Goal: Information Seeking & Learning: Understand process/instructions

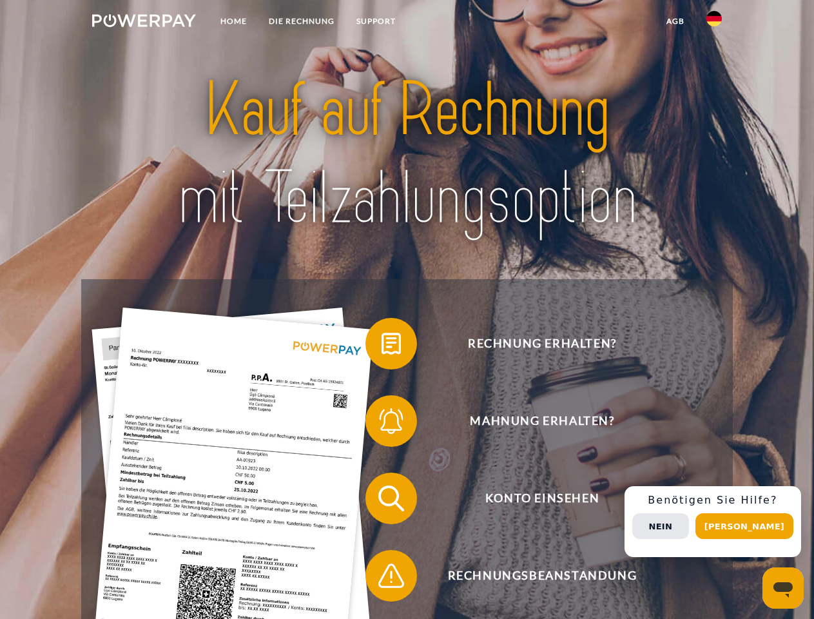
click at [144, 23] on img at bounding box center [144, 20] width 104 height 13
click at [714, 23] on img at bounding box center [713, 18] width 15 height 15
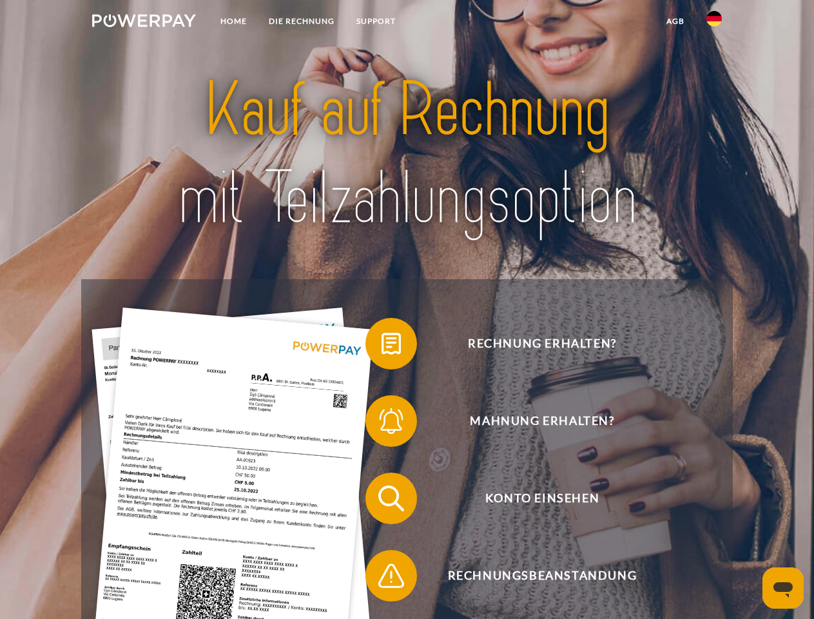
click at [675, 21] on link "agb" at bounding box center [675, 21] width 40 height 23
click at [381, 346] on span at bounding box center [372, 343] width 64 height 64
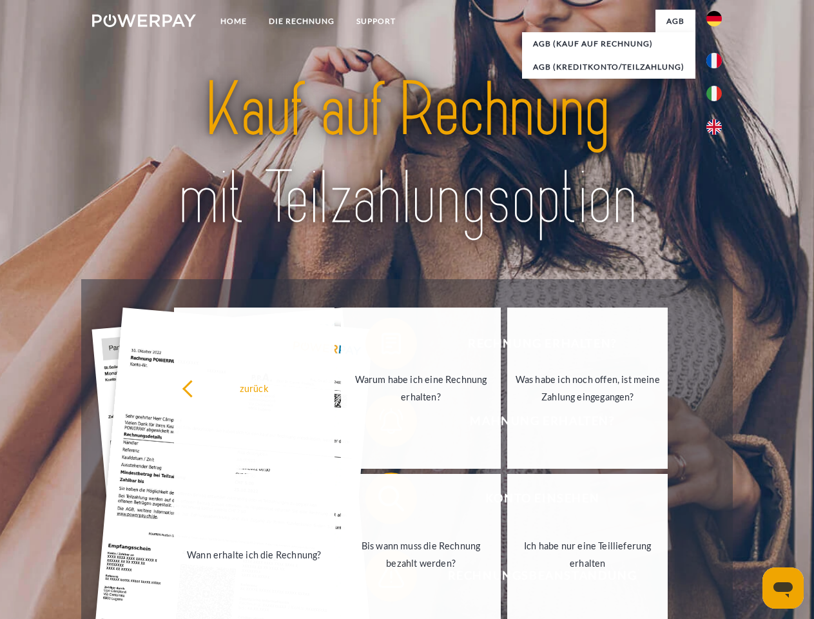
click at [334, 501] on link "Wann erhalte ich die Rechnung?" at bounding box center [254, 554] width 160 height 161
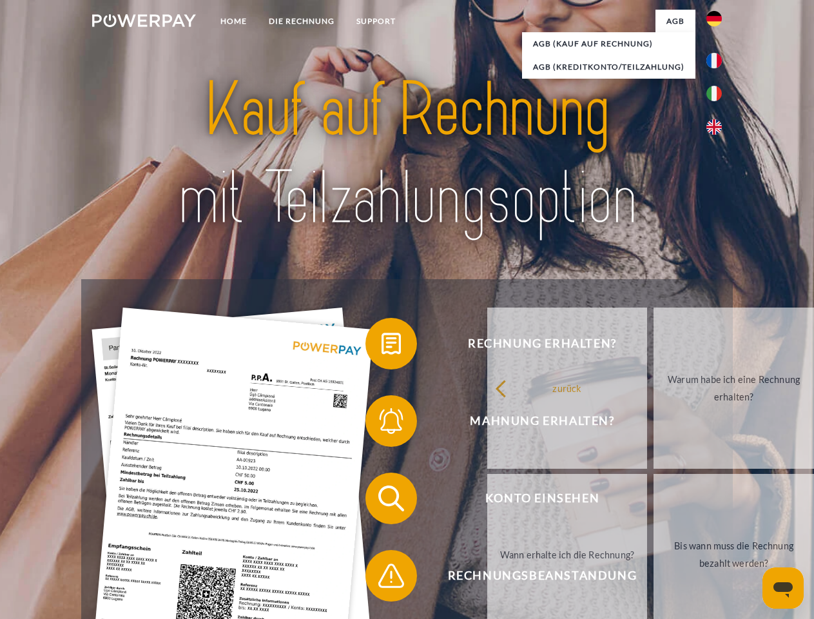
click at [381, 578] on span at bounding box center [372, 575] width 64 height 64
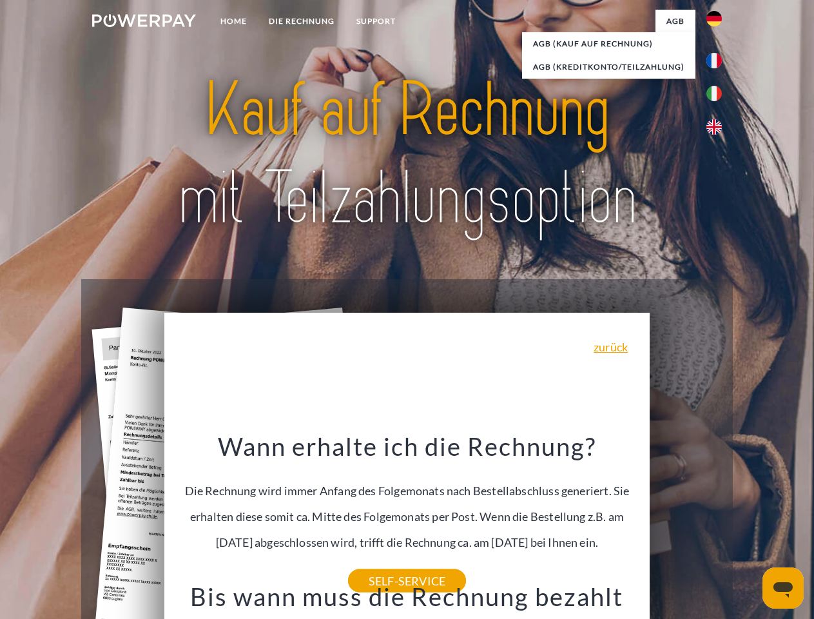
click at [686, 524] on span "Konto einsehen" at bounding box center [542, 498] width 316 height 52
click at [749, 526] on header "Home DIE RECHNUNG SUPPORT" at bounding box center [407, 445] width 814 height 890
